Goal: Task Accomplishment & Management: Manage account settings

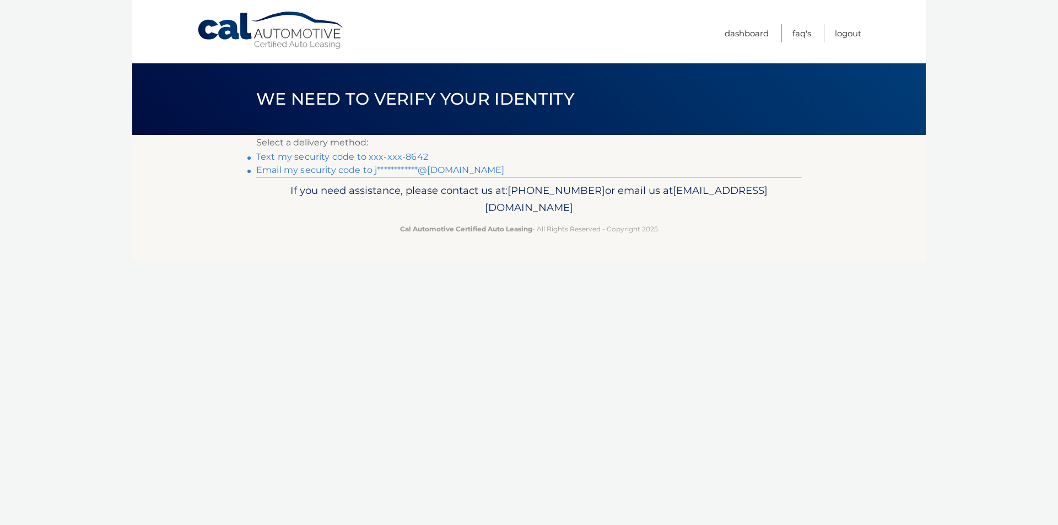
click at [464, 173] on link "**********" at bounding box center [380, 170] width 248 height 10
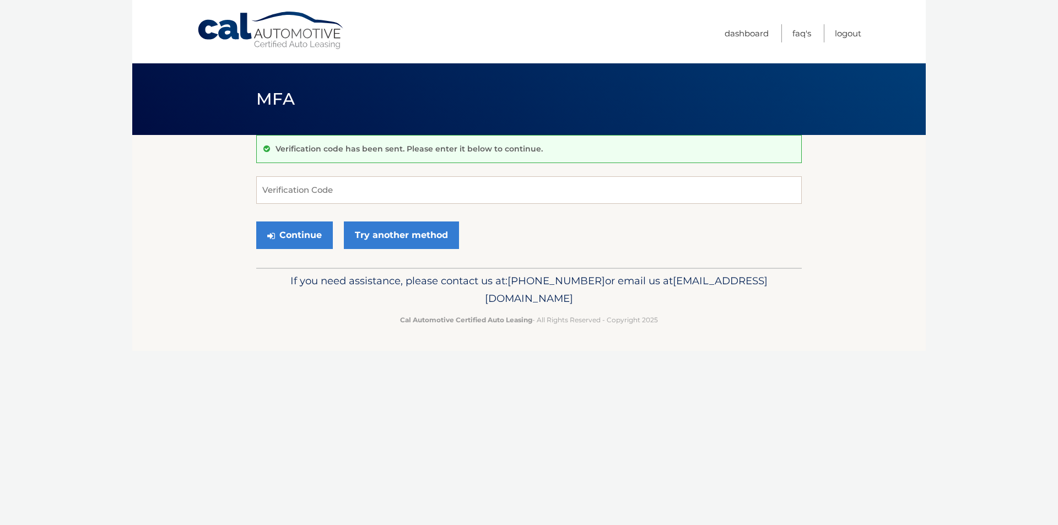
click at [463, 168] on div "Verification code has been sent. Please enter it below to continue. Verificatio…" at bounding box center [528, 201] width 545 height 133
click at [414, 193] on input "Verification Code" at bounding box center [528, 190] width 545 height 28
paste input "597557"
click at [304, 239] on button "Continue" at bounding box center [294, 235] width 77 height 28
click at [305, 236] on button "Continue" at bounding box center [294, 235] width 77 height 28
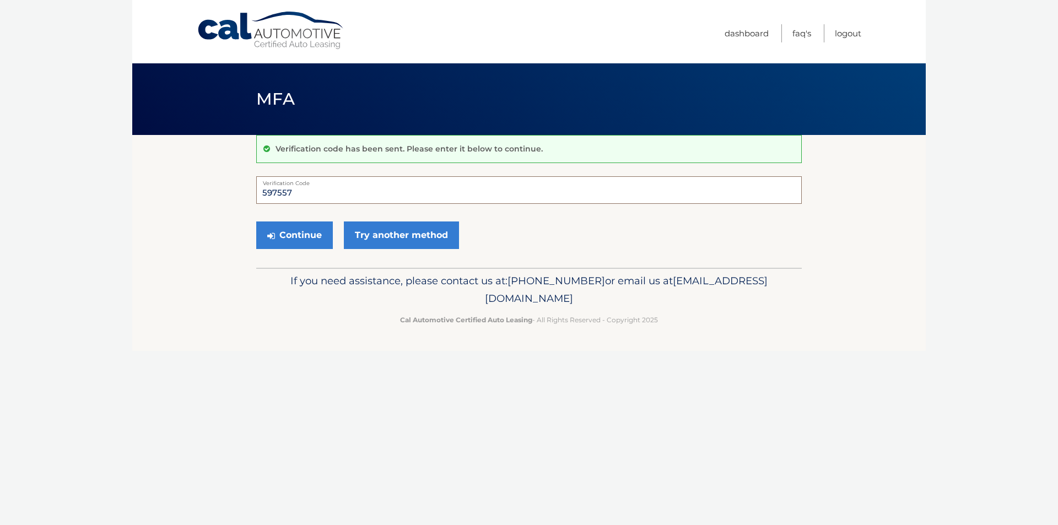
click at [266, 189] on input "597557" at bounding box center [528, 190] width 545 height 28
type input "597557"
click at [316, 241] on button "Continue" at bounding box center [294, 235] width 77 height 28
